Goal: Contribute content: Add original content to the website for others to see

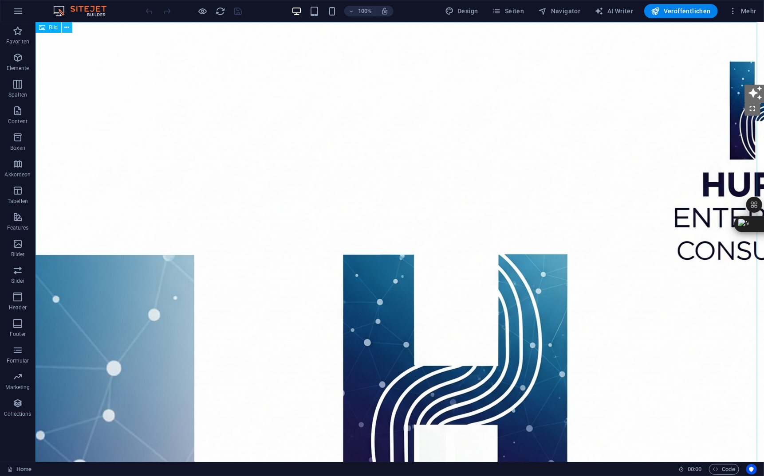
click at [65, 27] on icon at bounding box center [67, 27] width 5 height 9
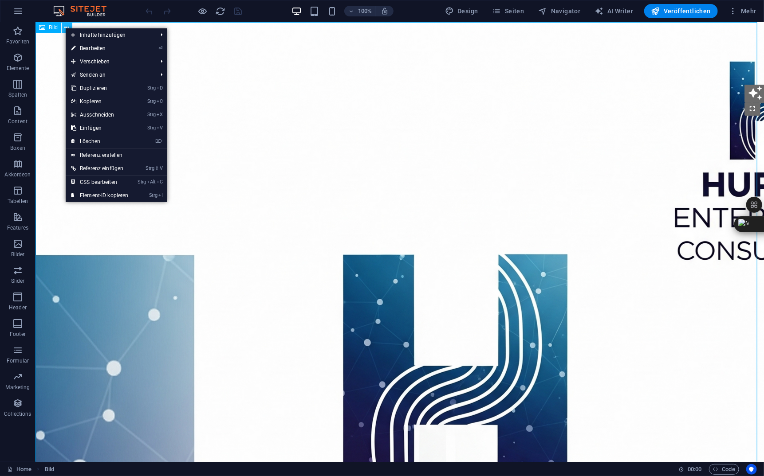
click at [65, 27] on icon at bounding box center [67, 27] width 5 height 9
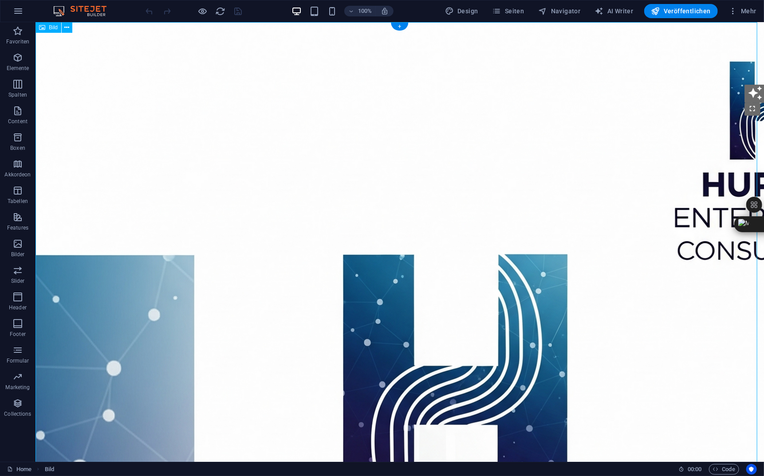
click at [100, 237] on figure at bounding box center [399, 448] width 728 height 852
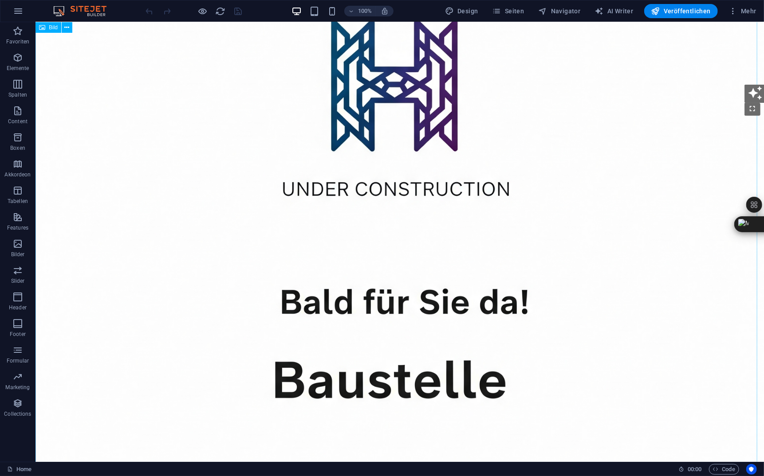
scroll to position [1025, 0]
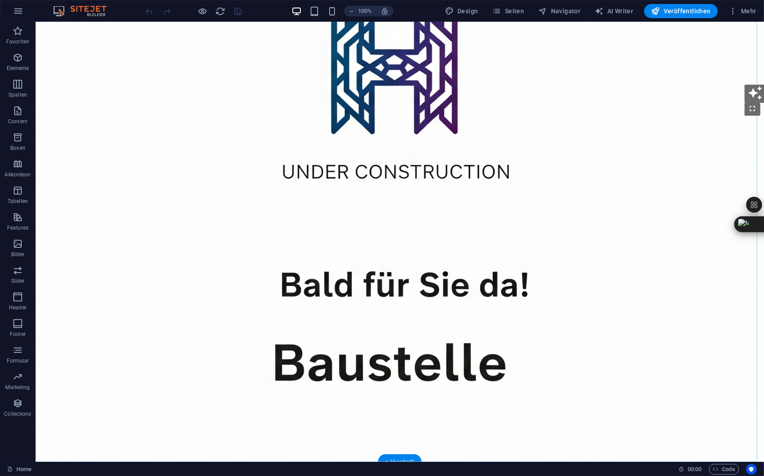
click at [404, 459] on div "+ Abschnitt" at bounding box center [399, 462] width 43 height 15
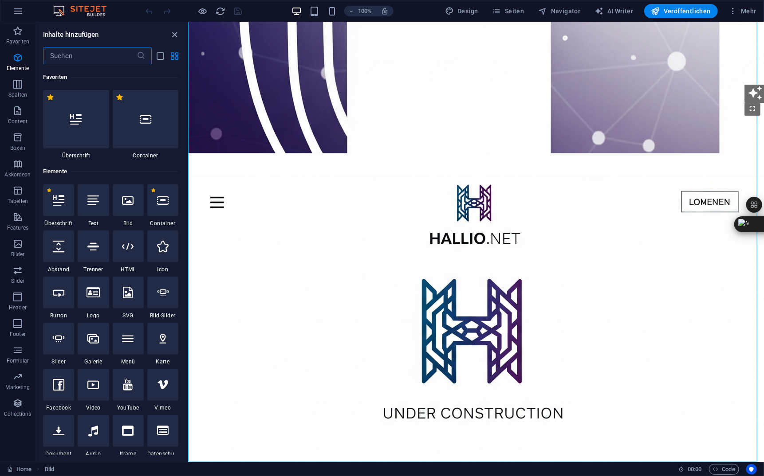
scroll to position [1552, 0]
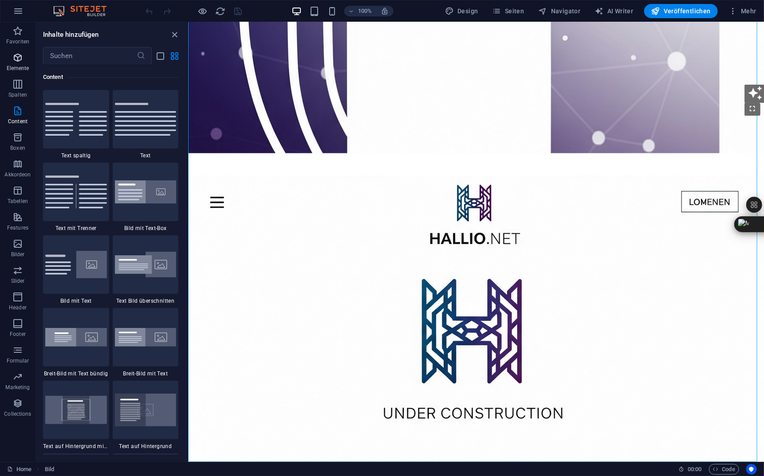
click at [21, 63] on icon "button" at bounding box center [17, 57] width 11 height 11
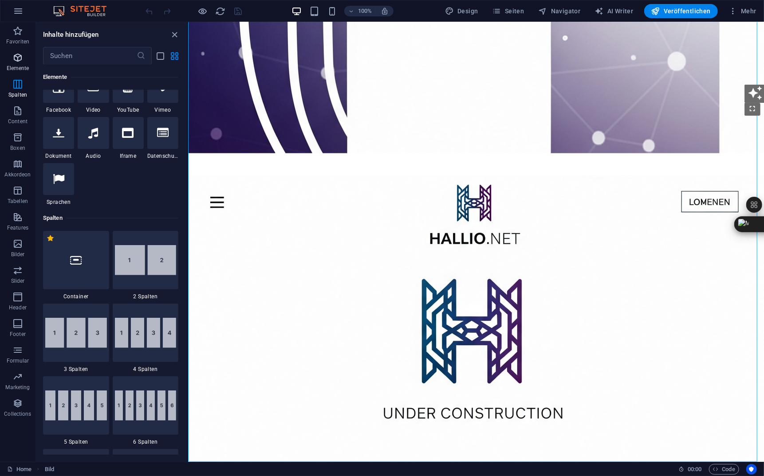
scroll to position [94, 0]
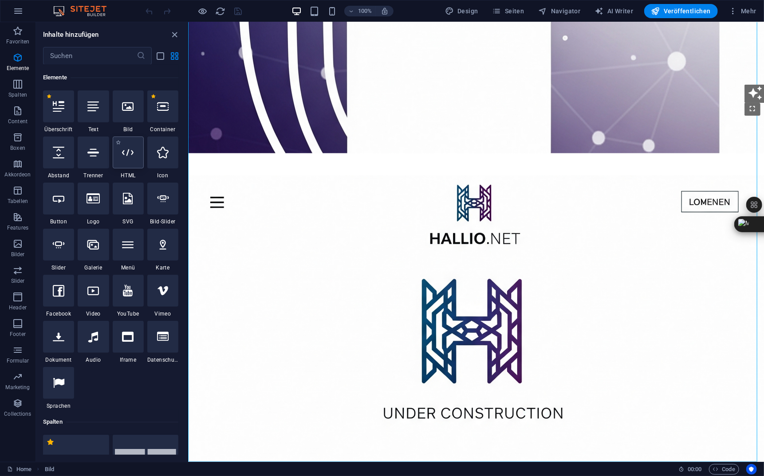
click at [126, 153] on icon at bounding box center [128, 153] width 12 height 12
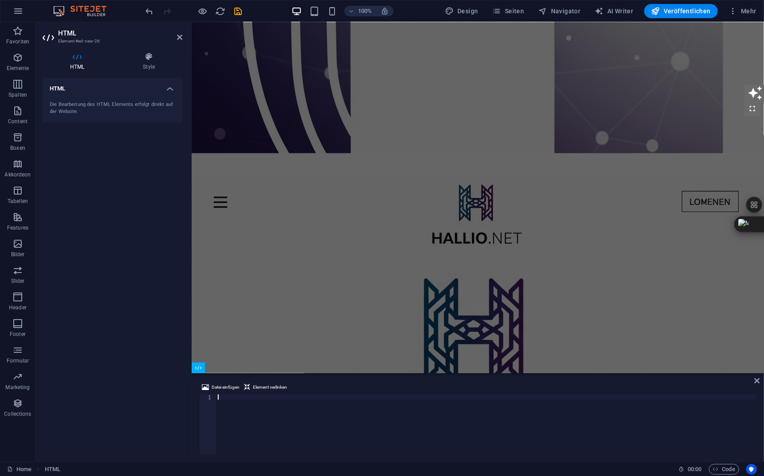
scroll to position [802, 0]
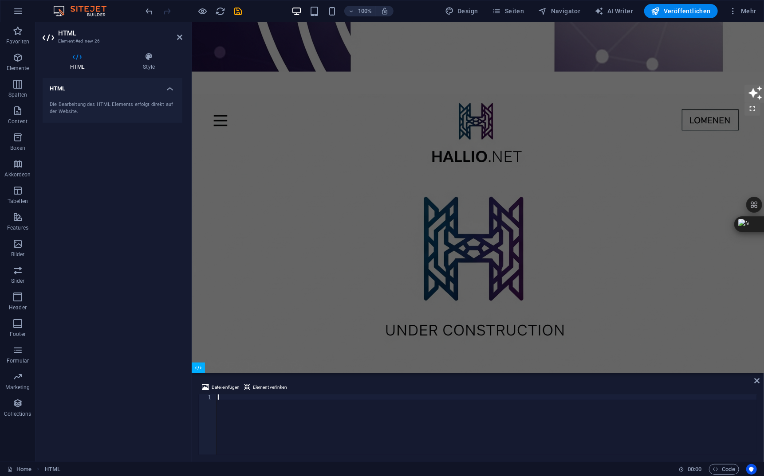
click at [225, 398] on div at bounding box center [486, 430] width 541 height 71
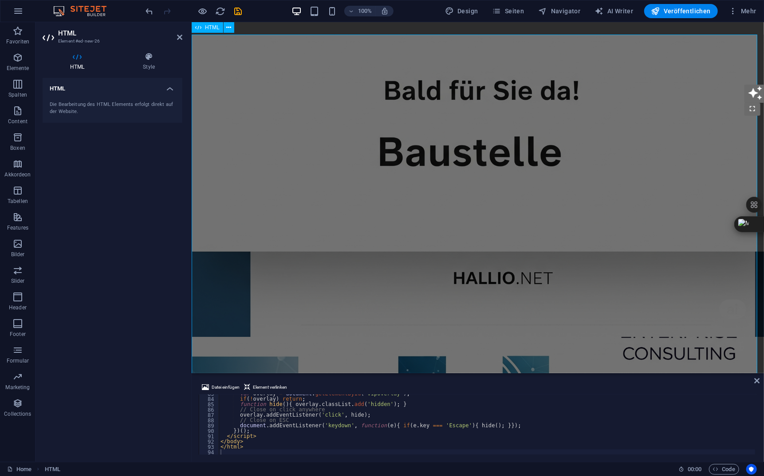
scroll to position [1117, 0]
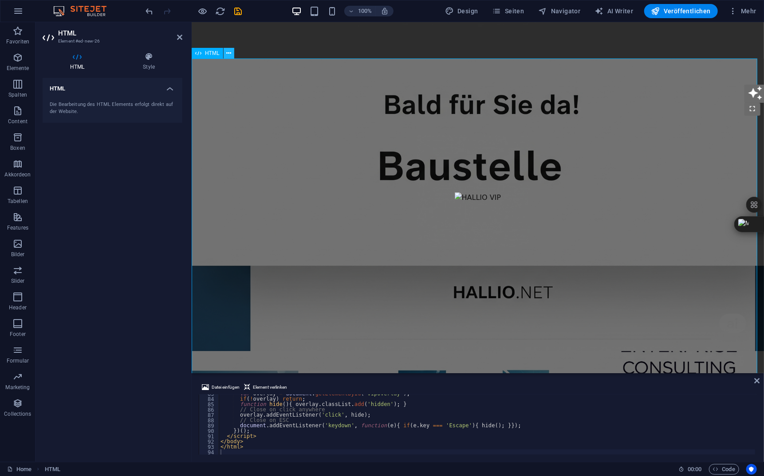
click at [232, 52] on button at bounding box center [229, 53] width 11 height 11
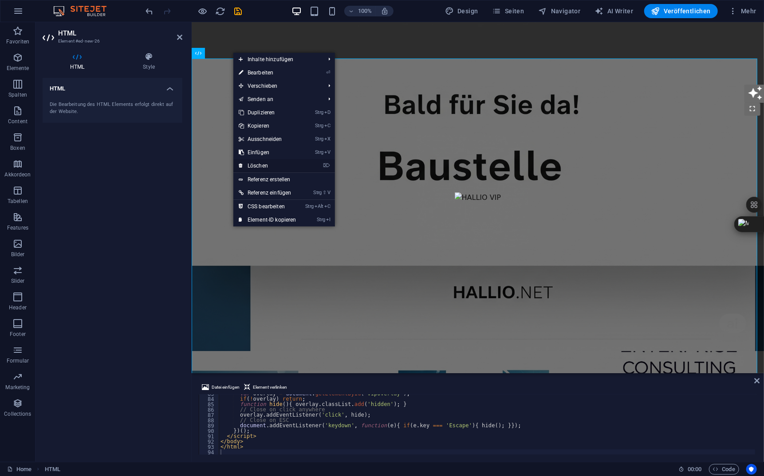
click at [257, 164] on link "⌦ Löschen" at bounding box center [267, 165] width 68 height 13
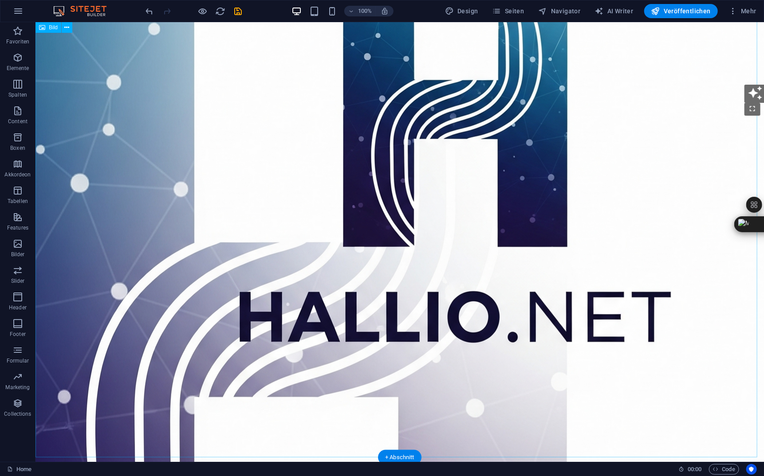
scroll to position [0, 0]
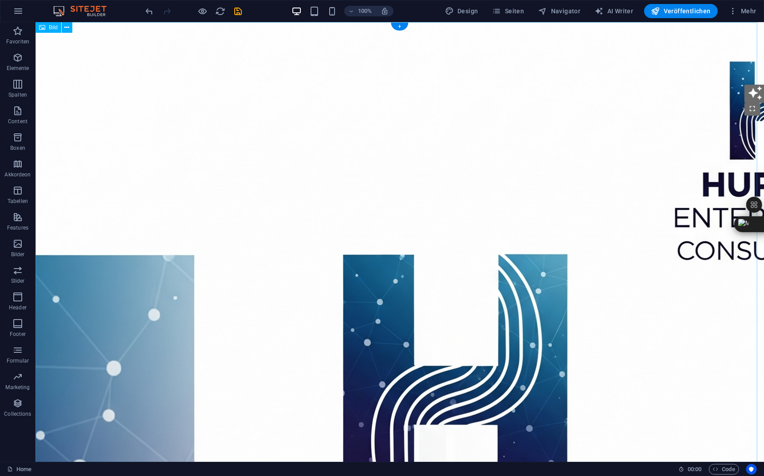
click at [205, 199] on figure at bounding box center [399, 448] width 728 height 852
click at [398, 27] on div "+" at bounding box center [399, 27] width 17 height 8
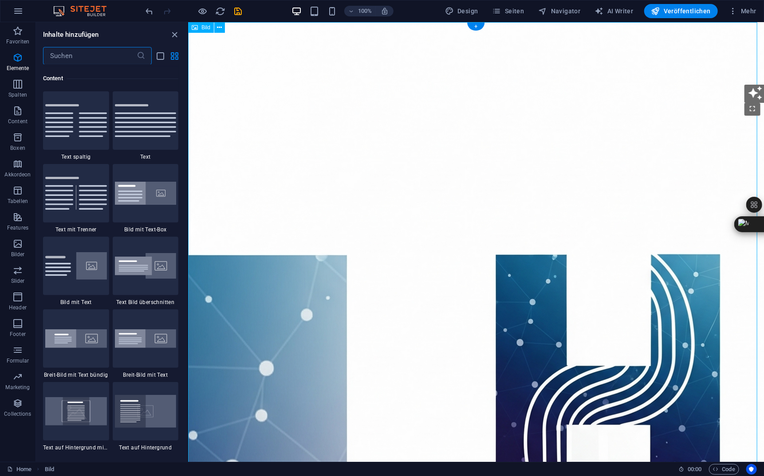
scroll to position [1552, 0]
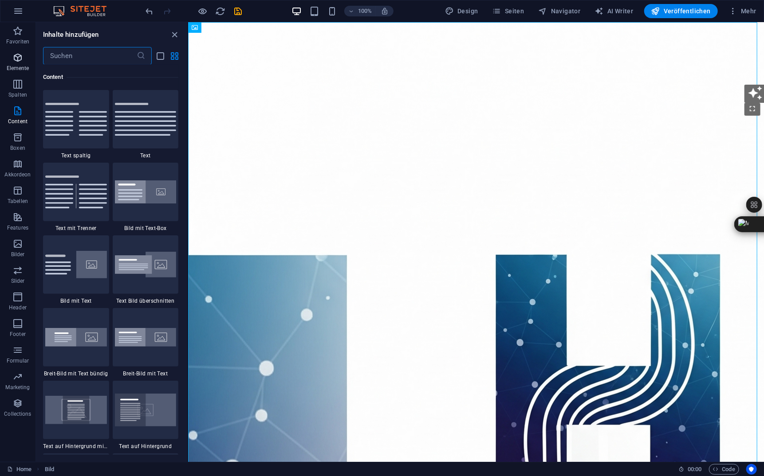
click at [22, 59] on icon "button" at bounding box center [17, 57] width 11 height 11
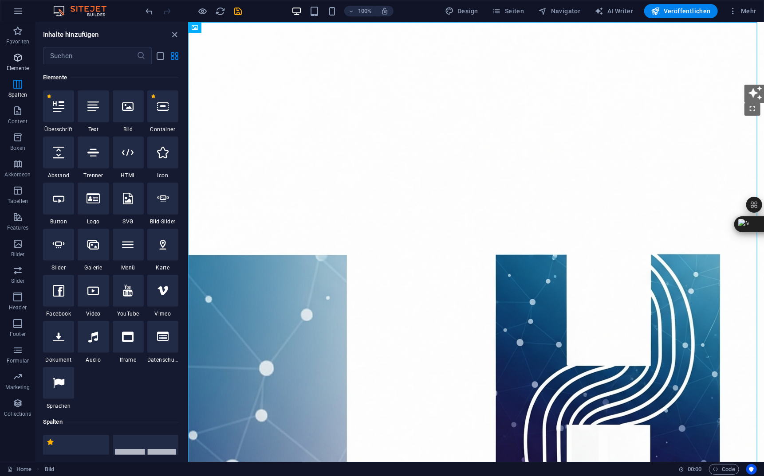
scroll to position [94, 0]
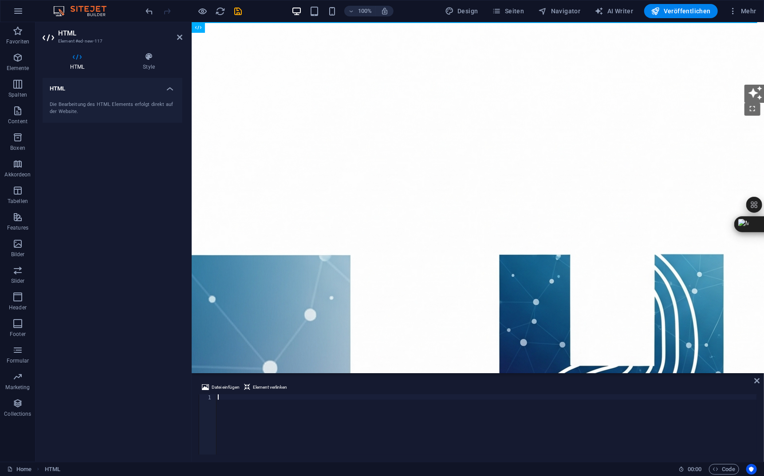
click at [224, 398] on div at bounding box center [486, 430] width 541 height 71
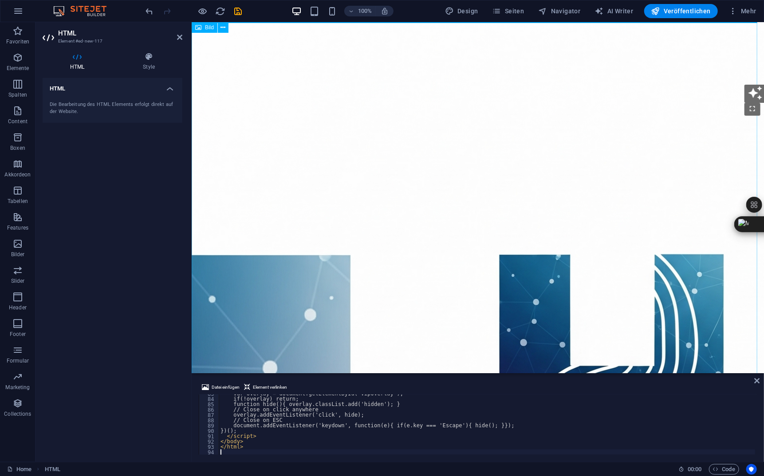
scroll to position [440, 0]
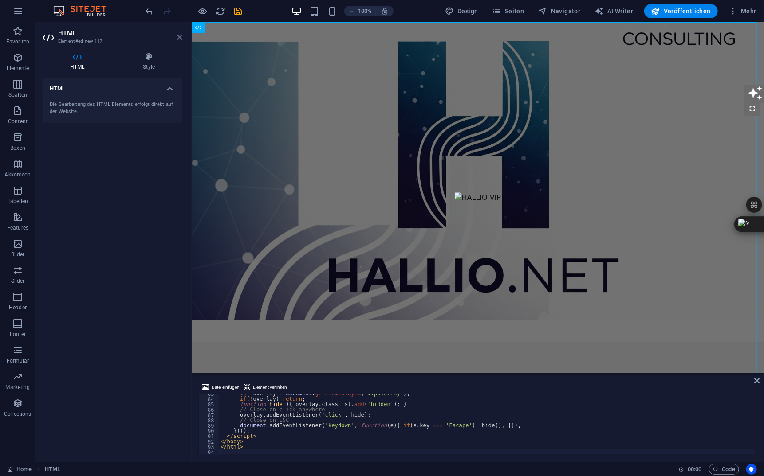
click at [182, 40] on icon at bounding box center [179, 37] width 5 height 7
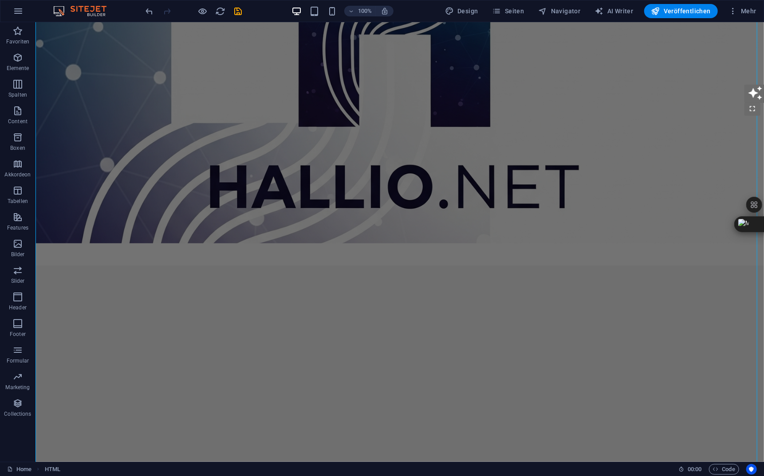
scroll to position [295, 0]
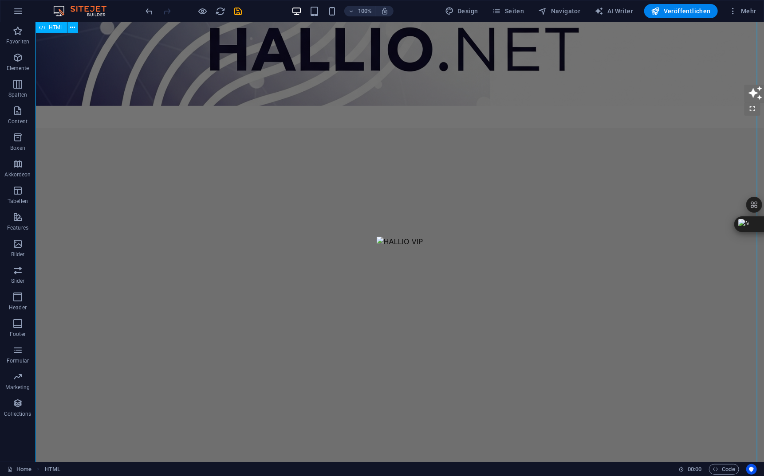
click at [267, 258] on div "[DOMAIN_NAME] – [GEOGRAPHIC_DATA] Skip to main content" at bounding box center [399, 302] width 728 height 1153
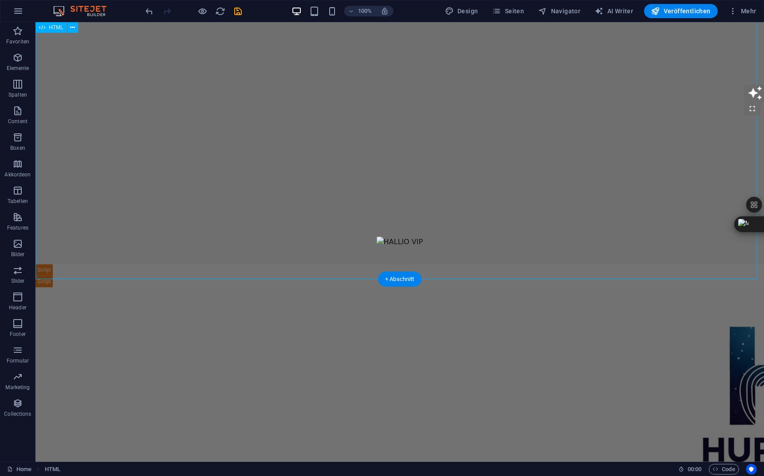
scroll to position [1109, 0]
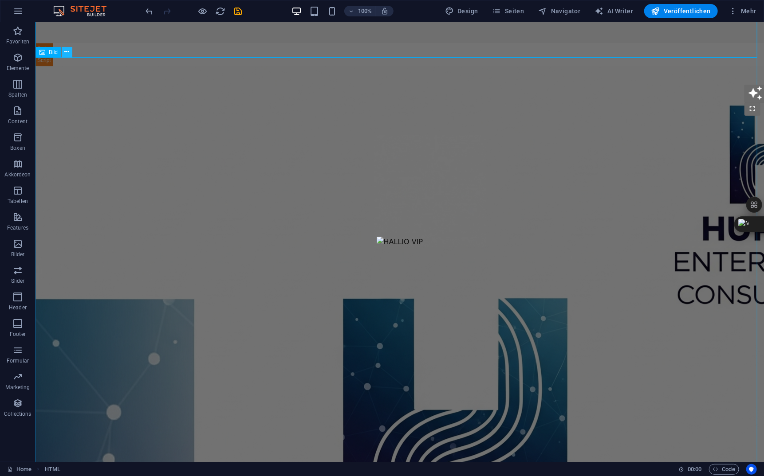
click at [67, 53] on icon at bounding box center [67, 51] width 5 height 9
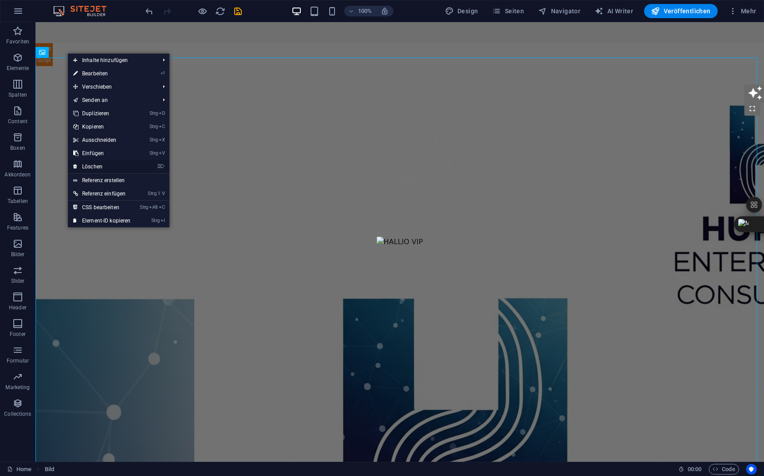
click at [85, 165] on link "⌦ Löschen" at bounding box center [102, 166] width 68 height 13
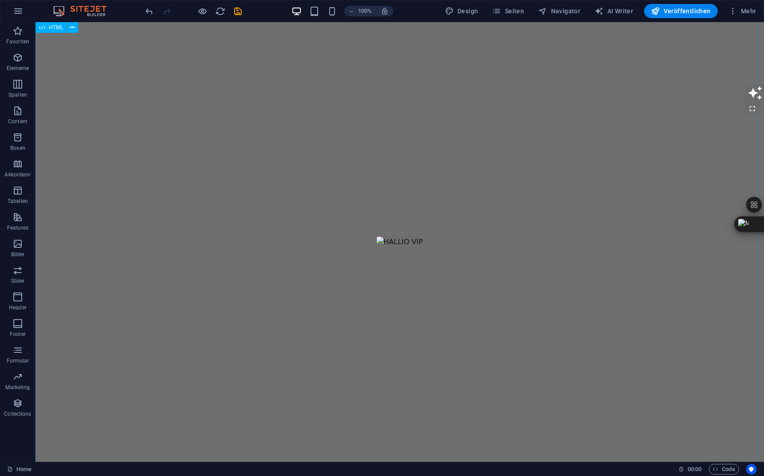
scroll to position [856, 0]
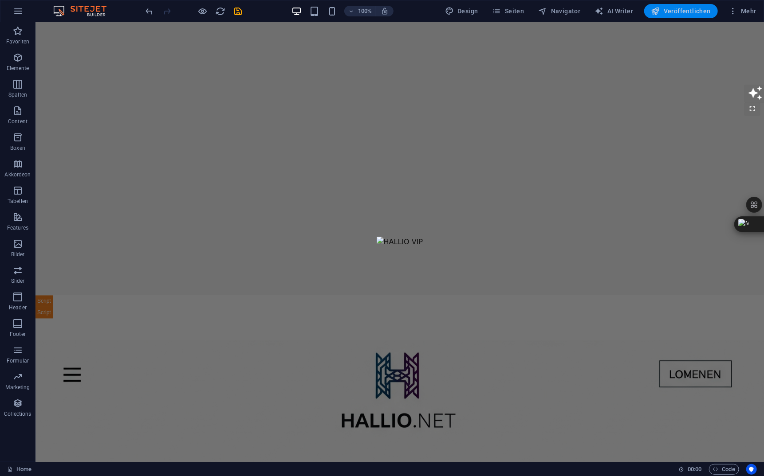
click at [671, 15] on span "Veröffentlichen" at bounding box center [680, 11] width 59 height 9
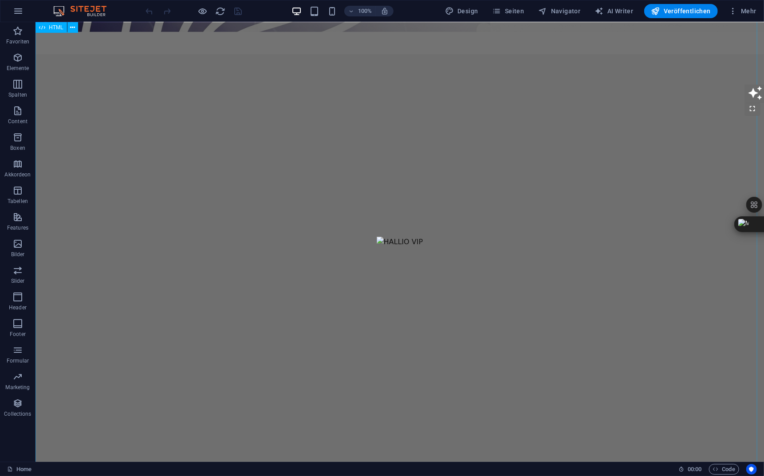
scroll to position [295, 0]
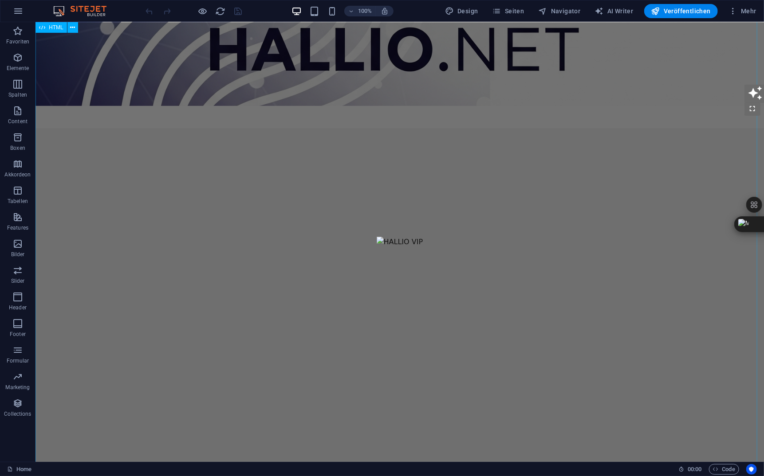
click at [148, 167] on div "[DOMAIN_NAME] – [GEOGRAPHIC_DATA] Skip to main content" at bounding box center [399, 302] width 728 height 1153
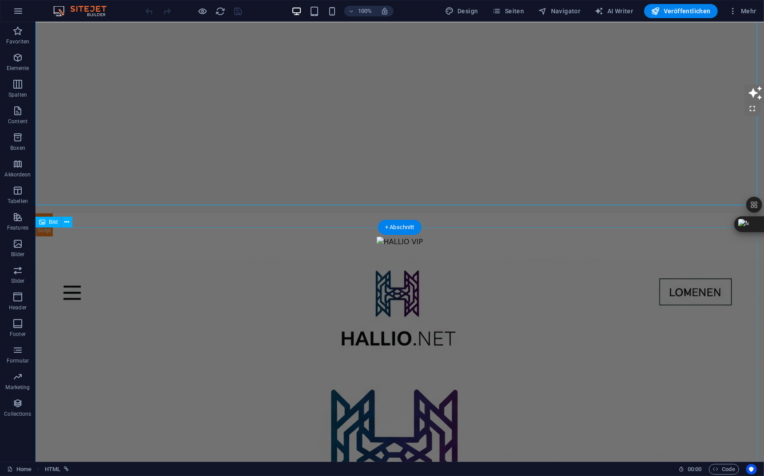
scroll to position [961, 0]
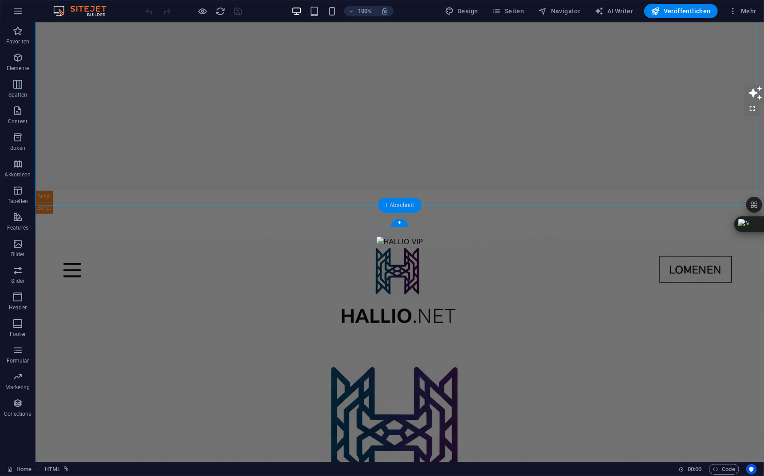
click at [404, 207] on div "+ Abschnitt" at bounding box center [399, 205] width 43 height 15
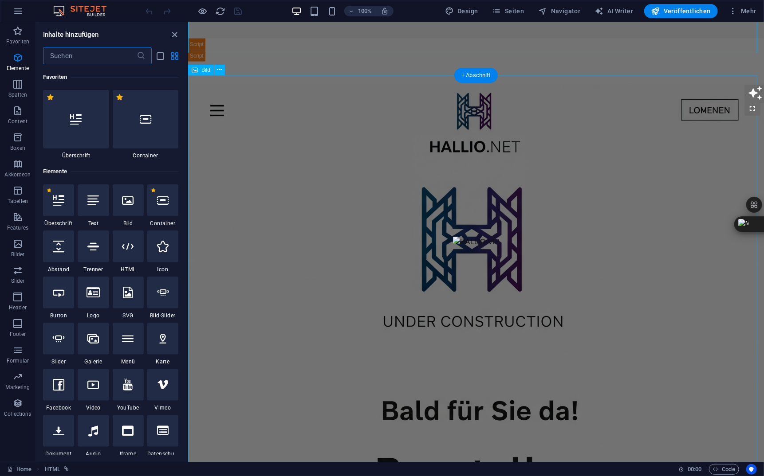
scroll to position [1552, 0]
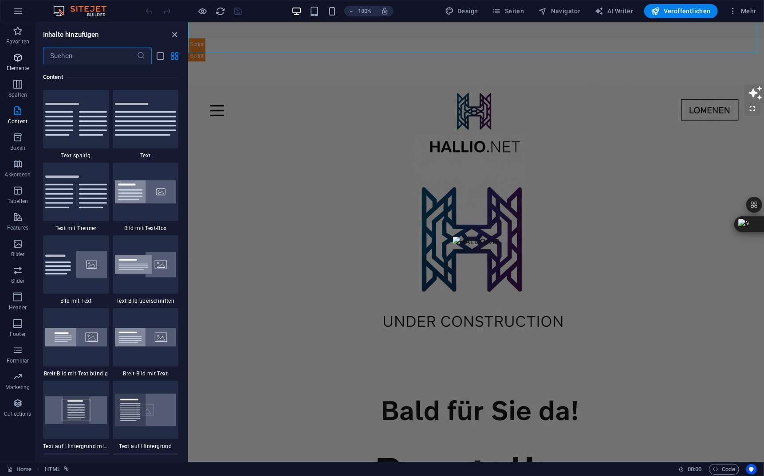
click at [27, 63] on span "Elemente" at bounding box center [17, 62] width 35 height 21
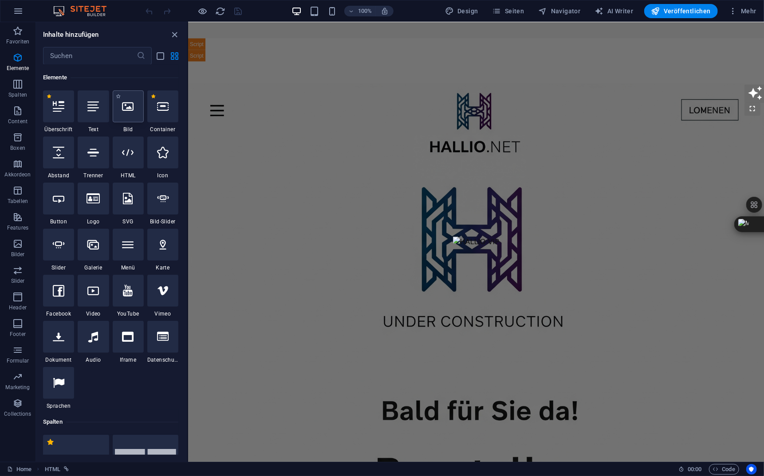
scroll to position [880, 0]
click at [130, 103] on icon at bounding box center [128, 107] width 12 height 12
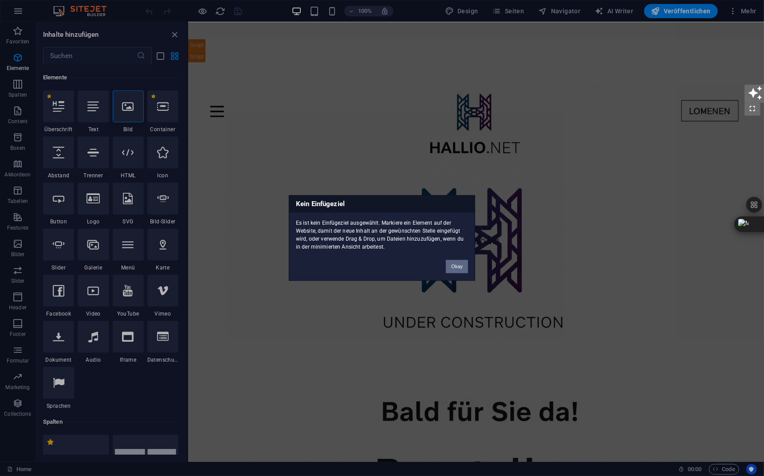
click at [462, 267] on button "Okay" at bounding box center [457, 266] width 22 height 13
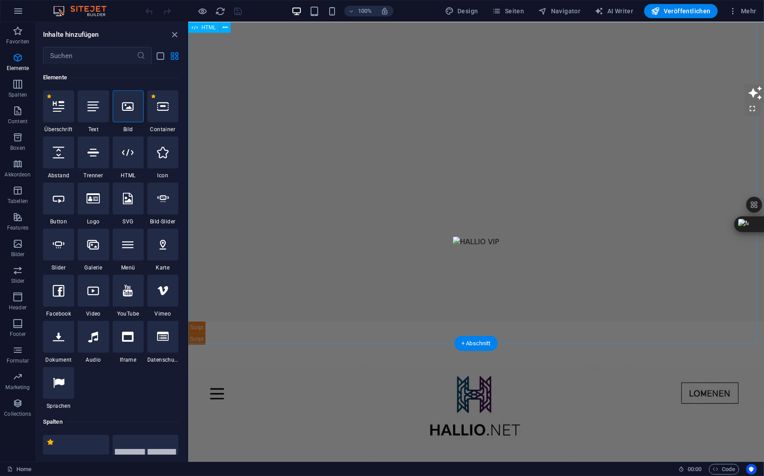
scroll to position [585, 0]
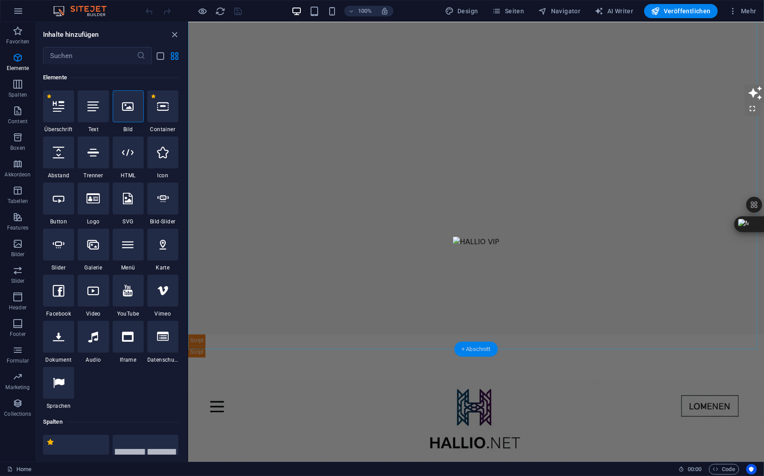
click at [475, 349] on div "+ Abschnitt" at bounding box center [475, 349] width 43 height 15
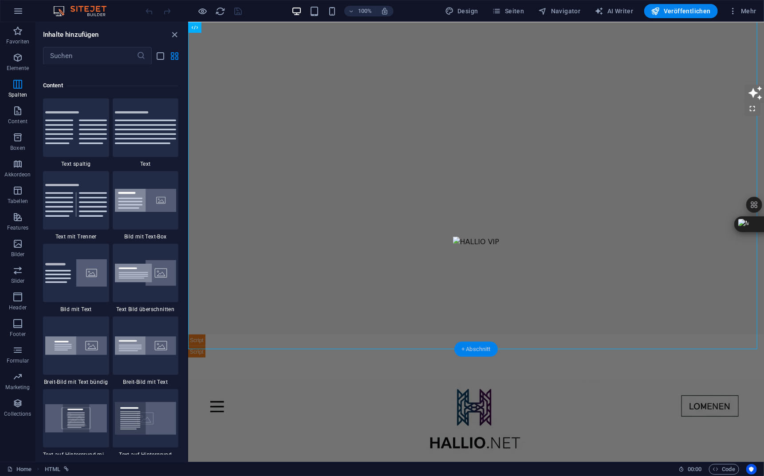
scroll to position [1552, 0]
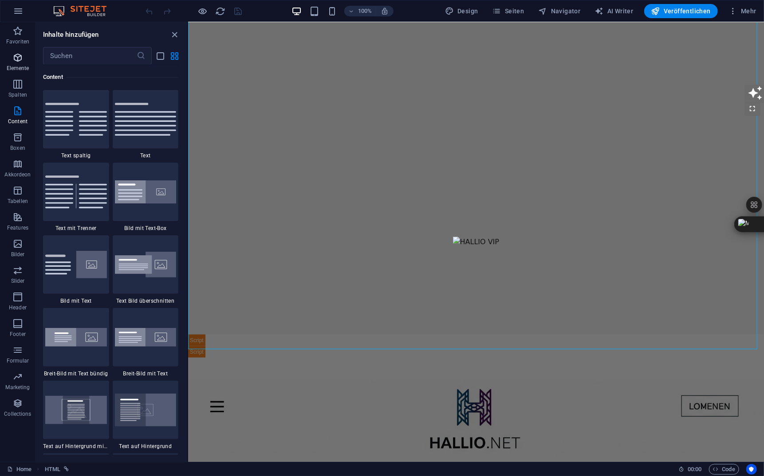
click at [21, 61] on icon "button" at bounding box center [17, 57] width 11 height 11
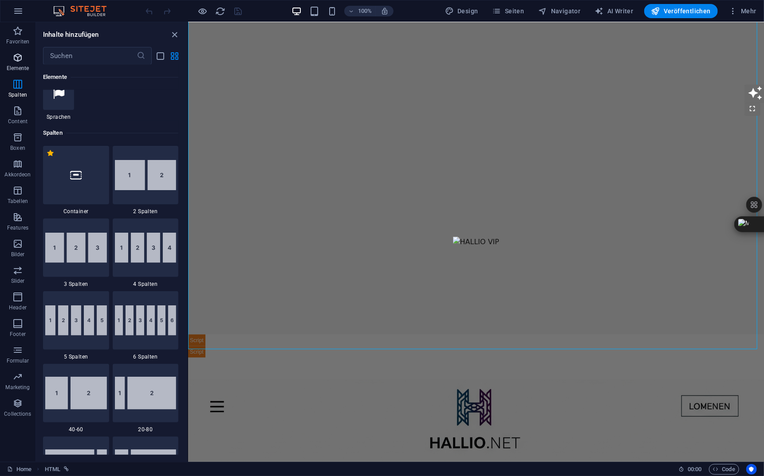
scroll to position [94, 0]
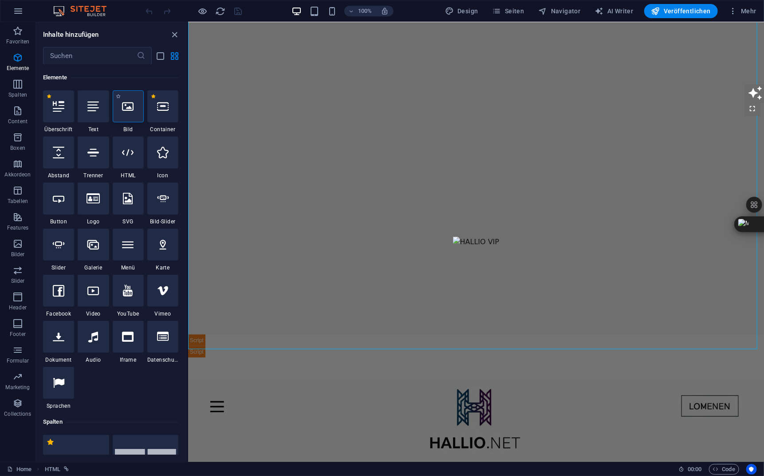
click at [130, 108] on icon at bounding box center [128, 107] width 12 height 12
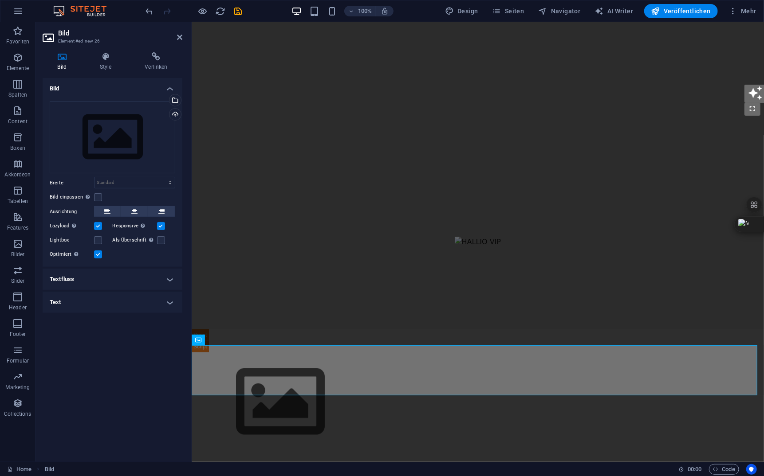
scroll to position [583, 0]
click at [122, 142] on div "Ziehe Dateien zum Hochladen hierher oder klicke hier, um aus Dateien oder koste…" at bounding box center [113, 137] width 126 height 73
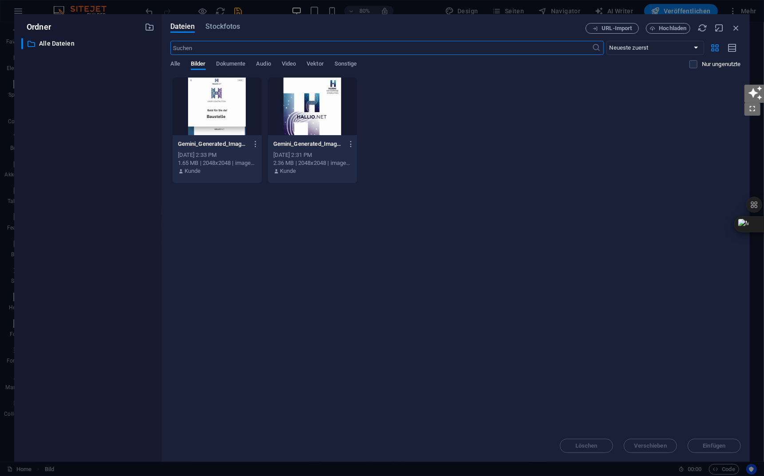
scroll to position [516, 0]
click at [220, 116] on div at bounding box center [217, 107] width 89 height 58
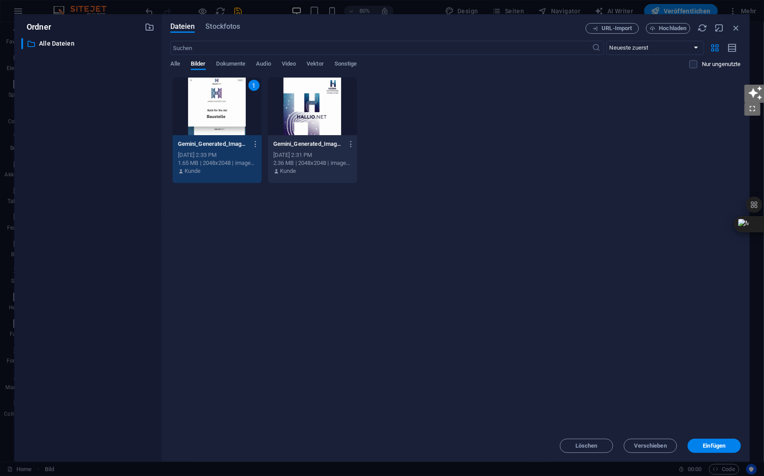
click at [334, 111] on div at bounding box center [312, 107] width 89 height 58
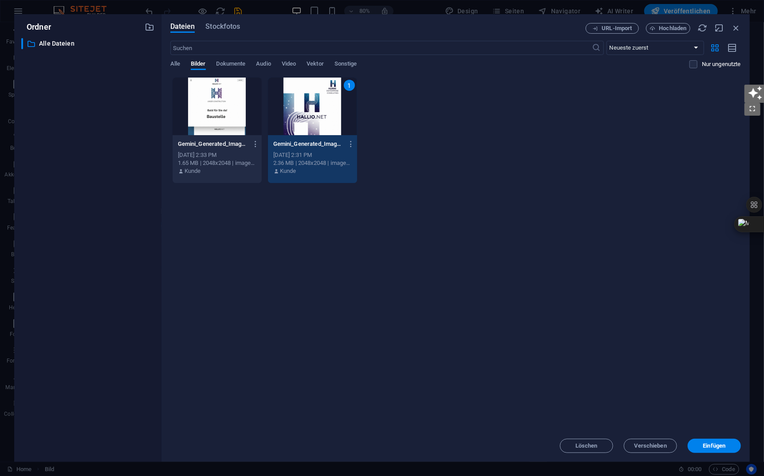
click at [237, 106] on div at bounding box center [217, 107] width 89 height 58
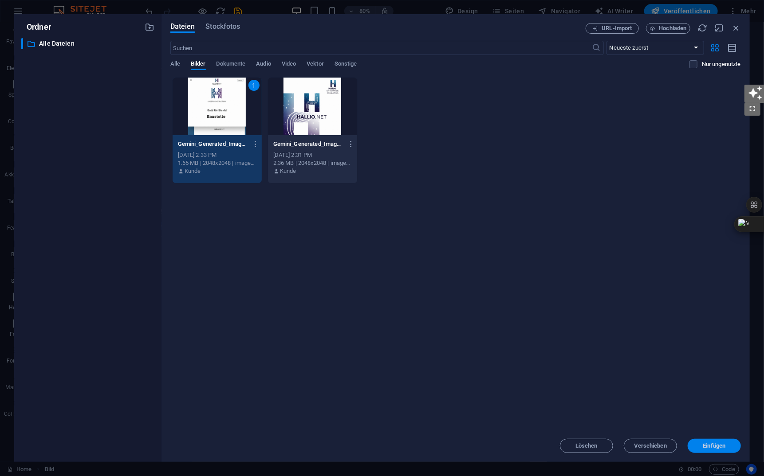
click at [706, 439] on button "Einfügen" at bounding box center [713, 446] width 53 height 14
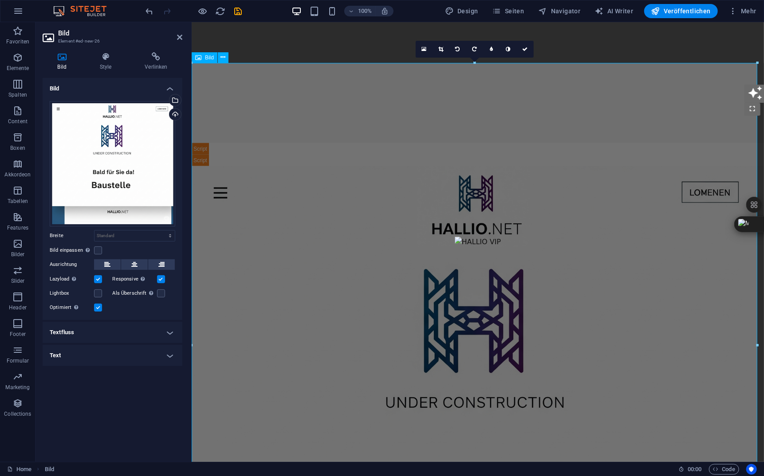
scroll to position [657, 0]
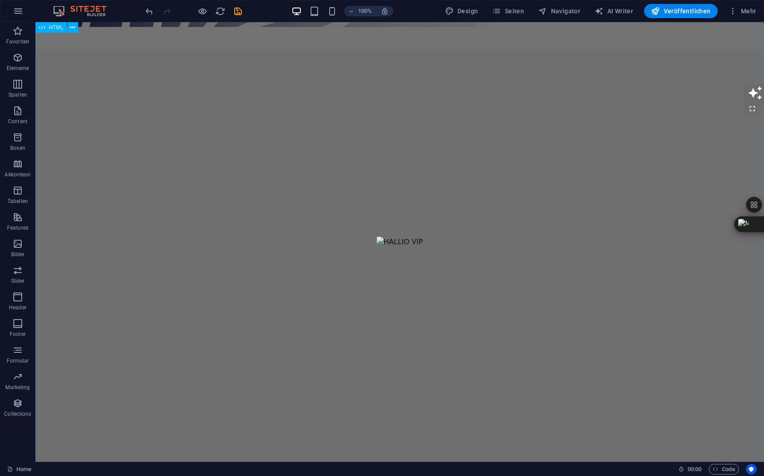
scroll to position [295, 0]
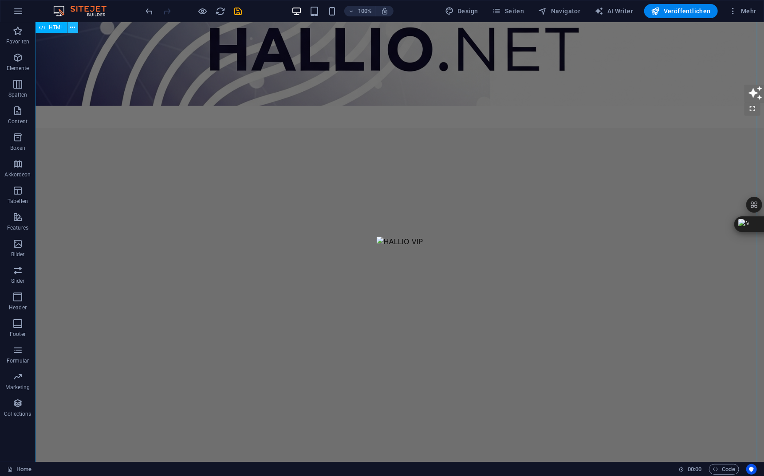
click at [73, 27] on icon at bounding box center [72, 27] width 5 height 9
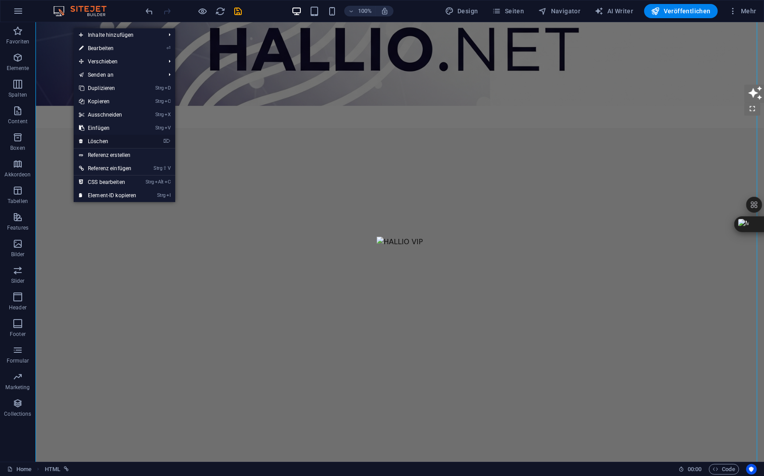
click at [100, 138] on link "⌦ Löschen" at bounding box center [108, 141] width 68 height 13
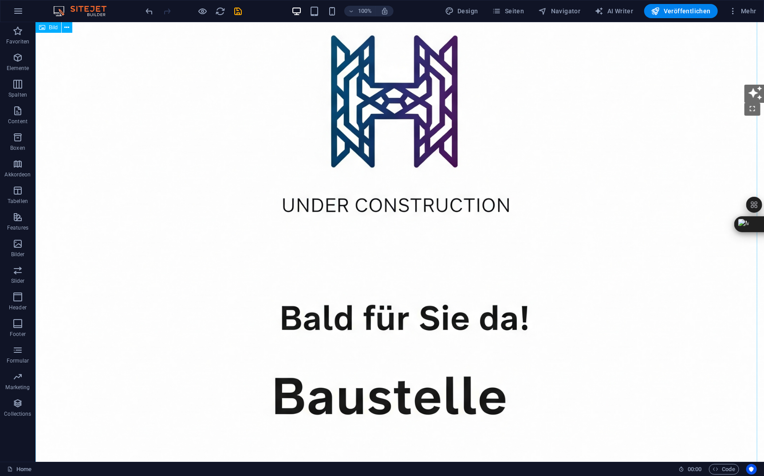
scroll to position [0, 0]
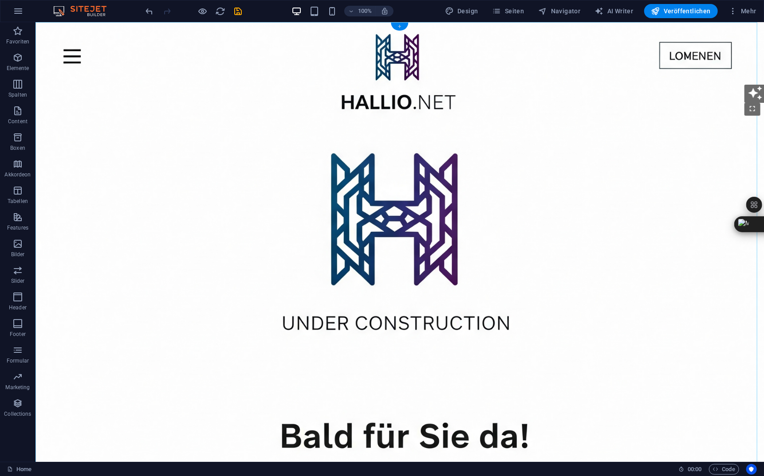
click at [403, 27] on div "+" at bounding box center [399, 27] width 17 height 8
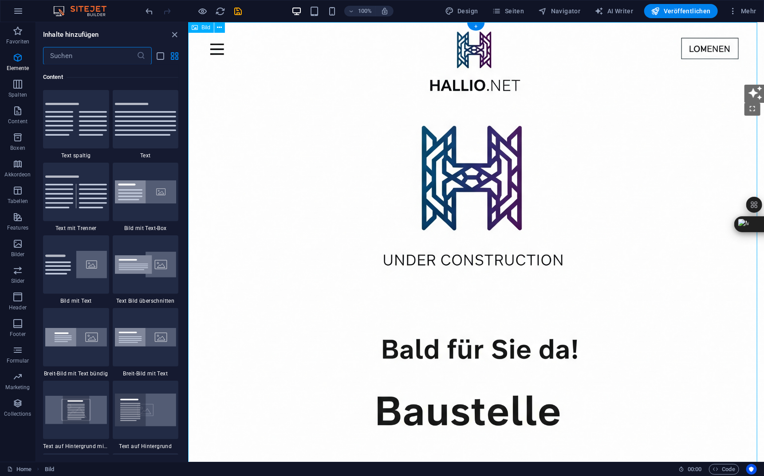
scroll to position [1552, 0]
click at [24, 62] on span "Elemente" at bounding box center [17, 62] width 35 height 21
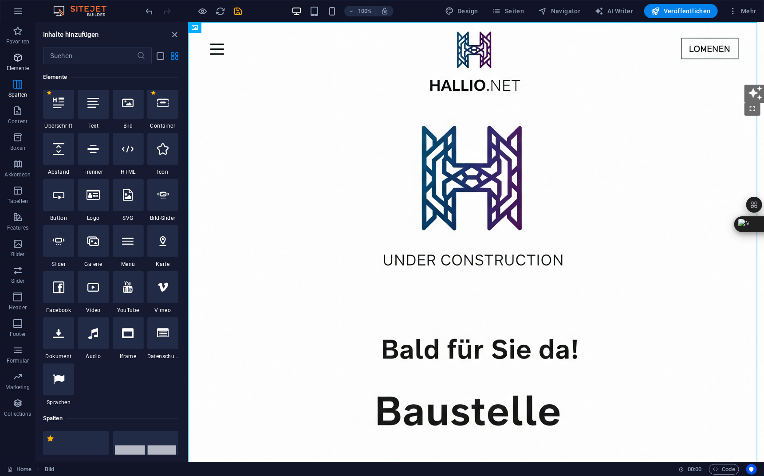
scroll to position [94, 0]
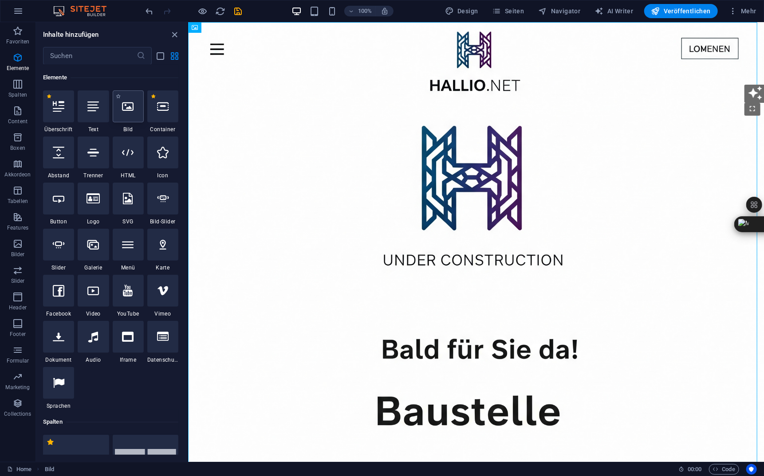
click at [131, 110] on icon at bounding box center [128, 107] width 12 height 12
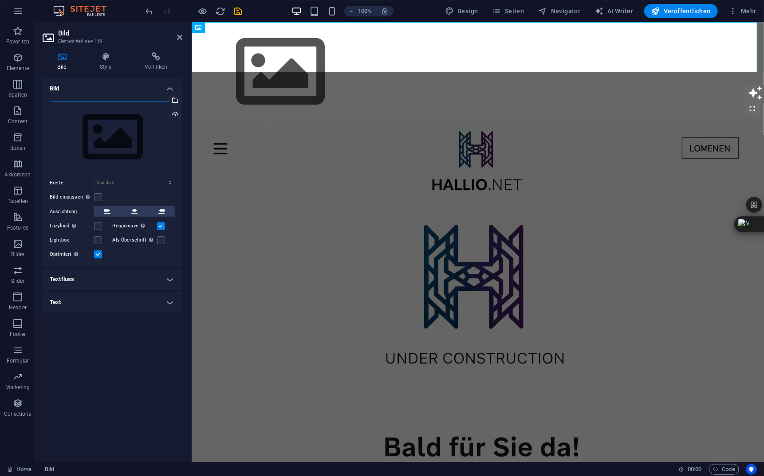
click at [121, 132] on div "Ziehe Dateien zum Hochladen hierher oder klicke hier, um aus Dateien oder koste…" at bounding box center [113, 137] width 126 height 73
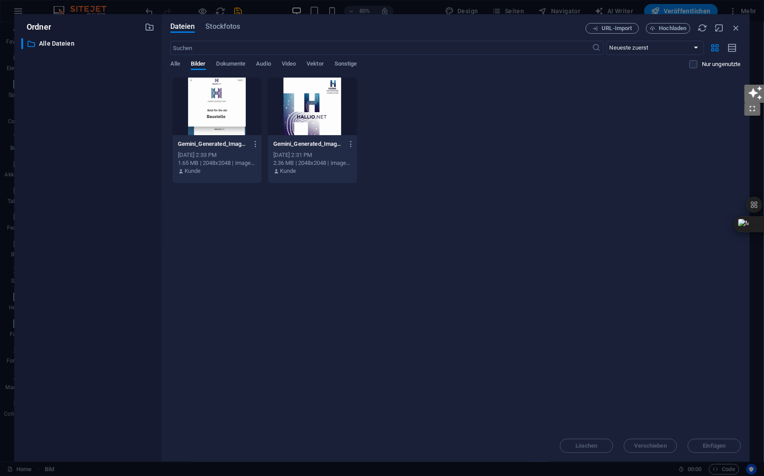
click at [330, 114] on div at bounding box center [312, 107] width 89 height 58
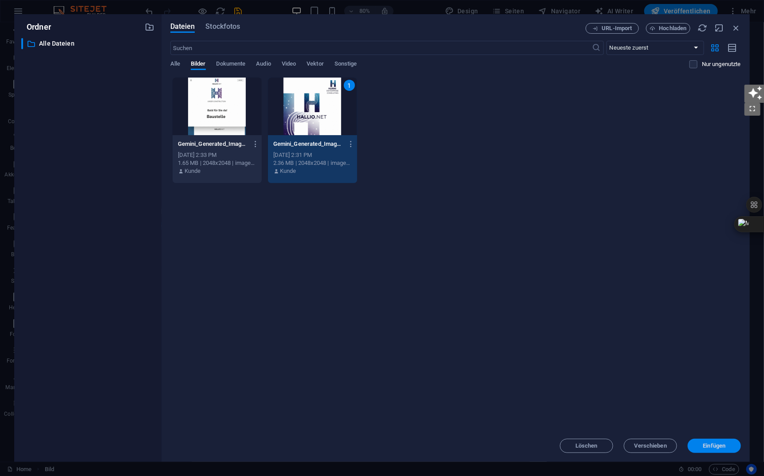
click at [709, 446] on span "Einfügen" at bounding box center [714, 446] width 23 height 5
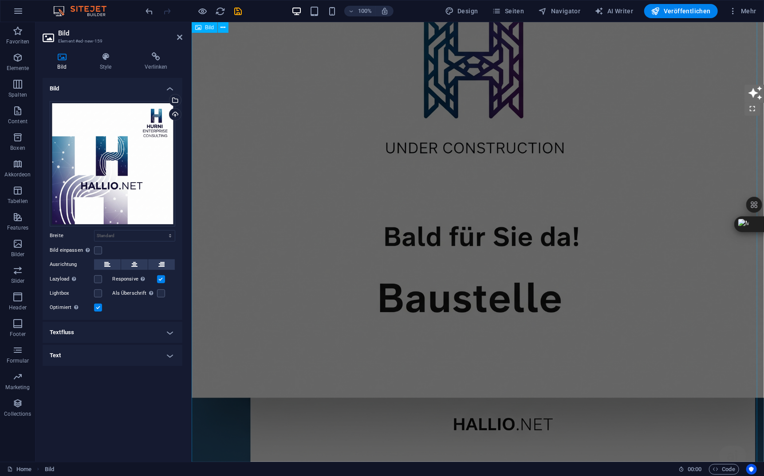
scroll to position [1279, 0]
click at [236, 12] on icon "save" at bounding box center [238, 11] width 10 height 10
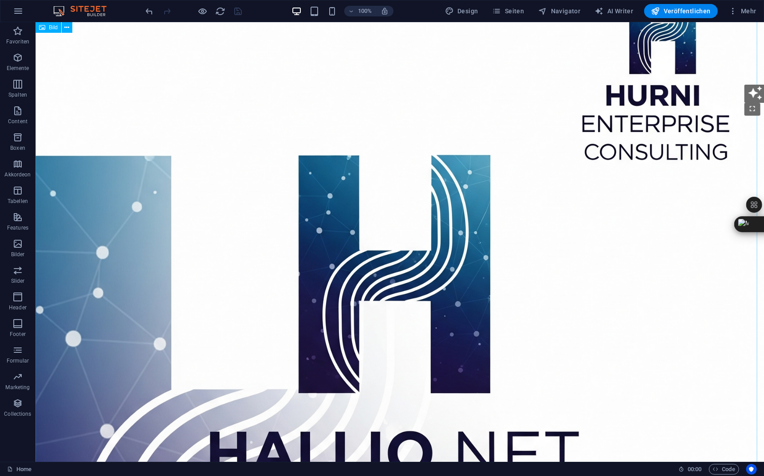
scroll to position [0, 0]
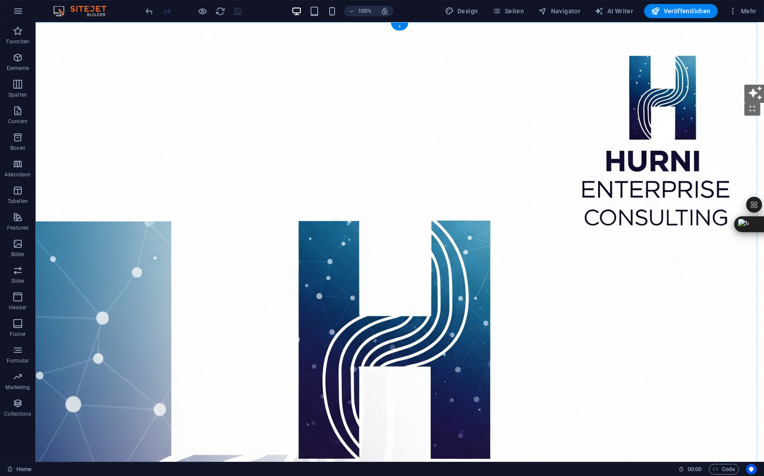
drag, startPoint x: 398, startPoint y: 26, endPoint x: 210, endPoint y: 3, distance: 189.5
click at [398, 26] on div "+" at bounding box center [399, 27] width 17 height 8
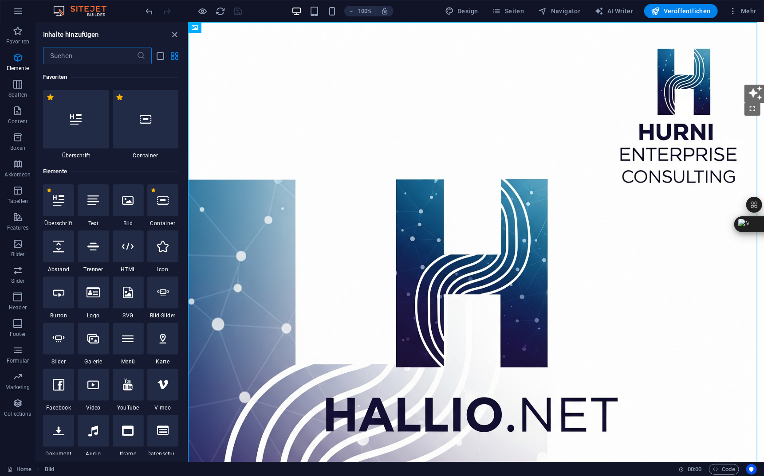
scroll to position [1552, 0]
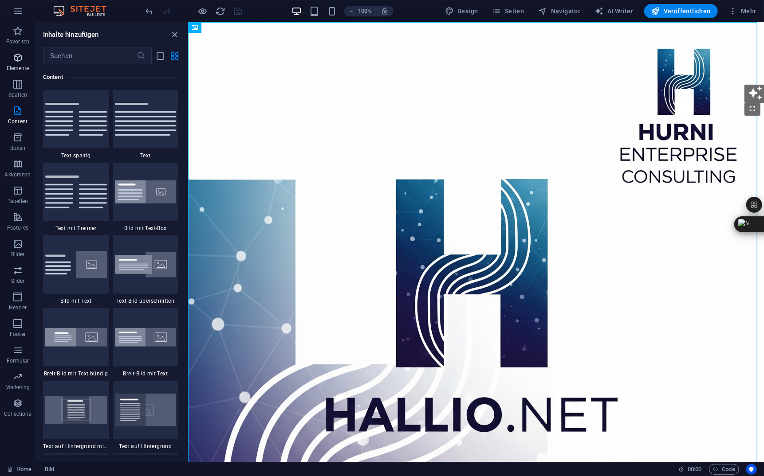
click at [20, 60] on icon "button" at bounding box center [17, 57] width 11 height 11
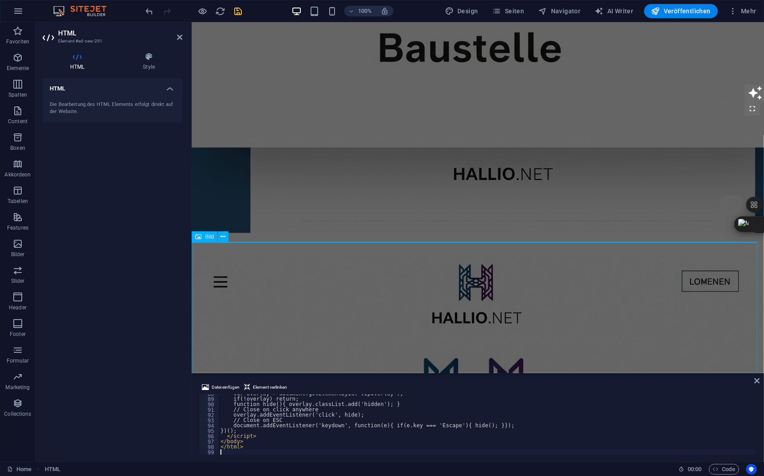
scroll to position [467, 0]
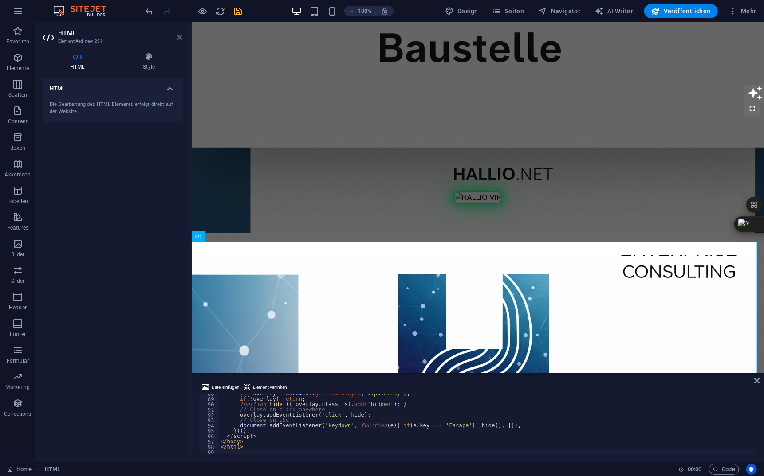
drag, startPoint x: 180, startPoint y: 39, endPoint x: 144, endPoint y: 17, distance: 42.2
click at [180, 39] on icon at bounding box center [179, 37] width 5 height 7
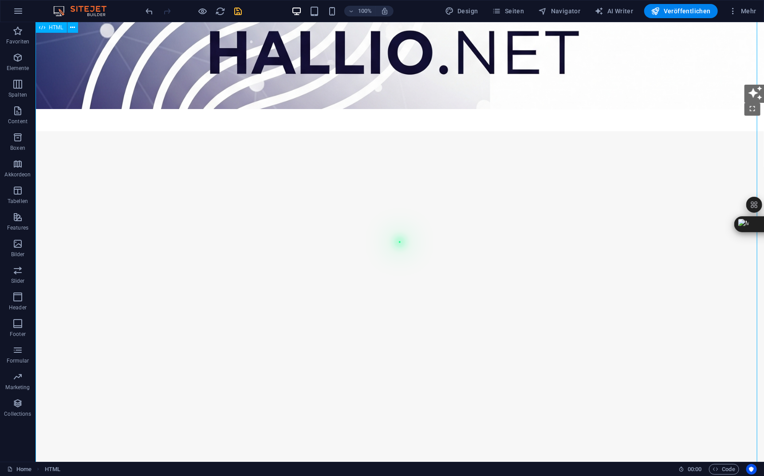
scroll to position [1755, 0]
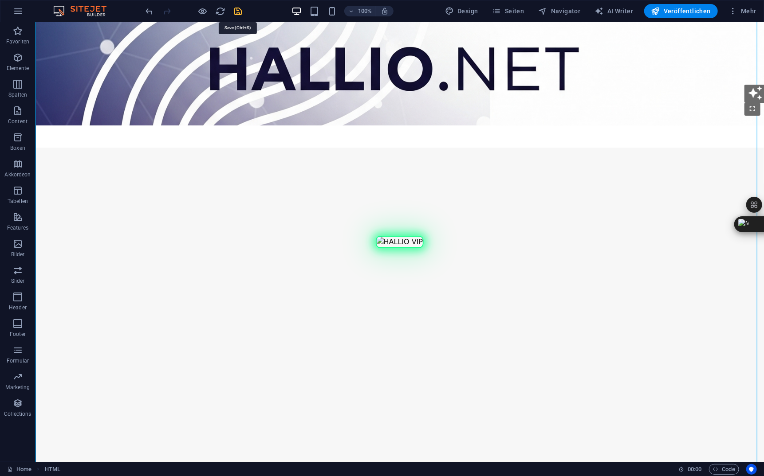
click at [240, 10] on icon "save" at bounding box center [238, 11] width 10 height 10
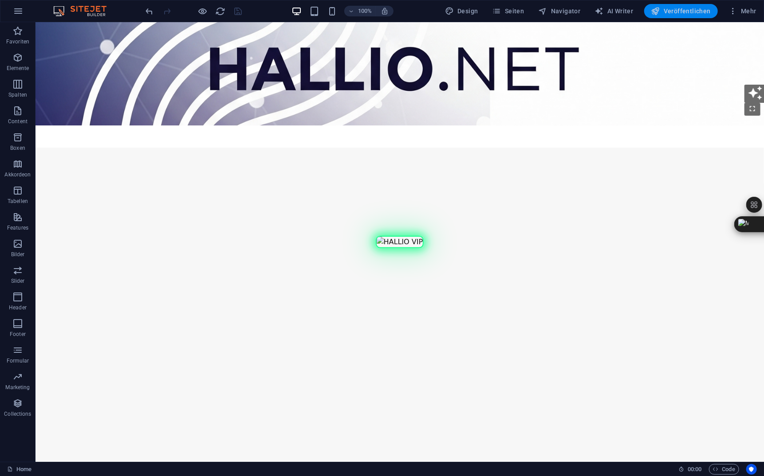
click at [683, 12] on span "Veröffentlichen" at bounding box center [680, 11] width 59 height 9
